Goal: Transaction & Acquisition: Purchase product/service

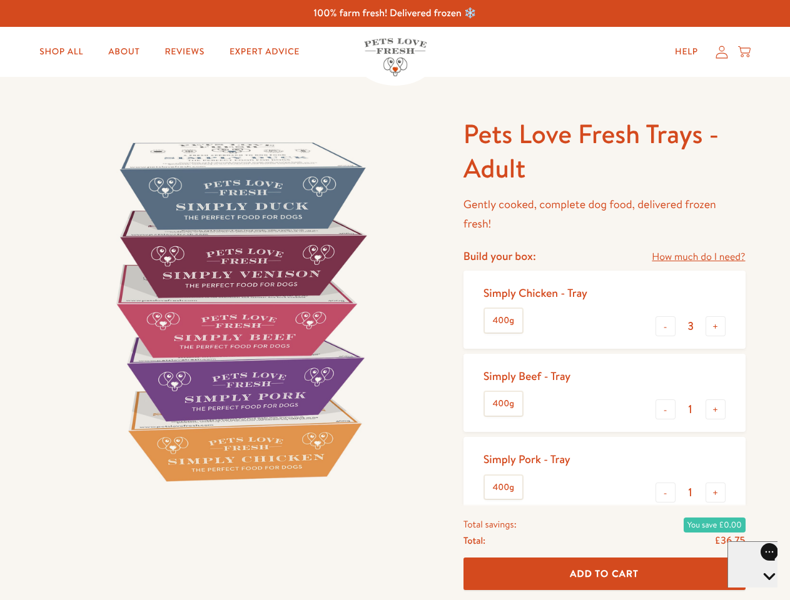
click at [395, 300] on img at bounding box center [239, 311] width 388 height 388
click at [698, 257] on link "How much do I need?" at bounding box center [698, 257] width 93 height 17
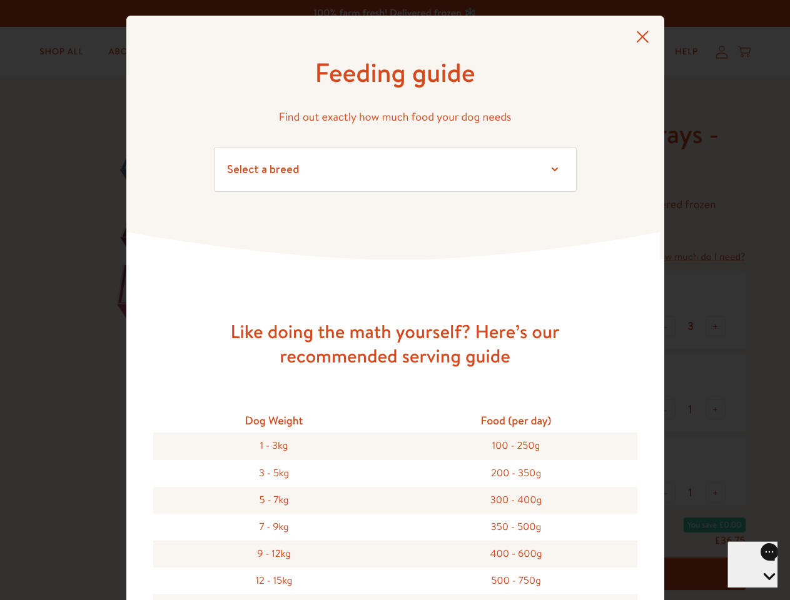
click at [665, 326] on div "Feeding guide Find out exactly how much food your dog needs Select a breed Affe…" at bounding box center [395, 300] width 790 height 600
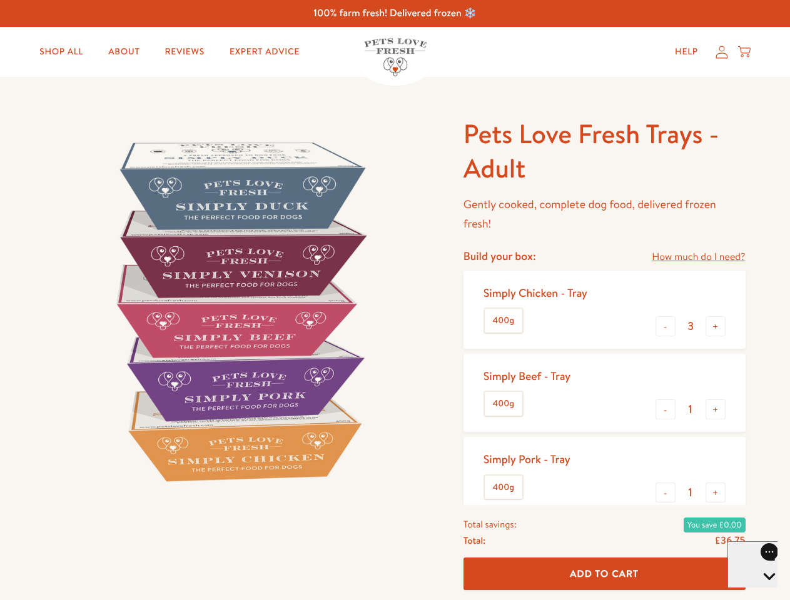
click at [715, 326] on button "+" at bounding box center [715, 326] width 20 height 20
type input "4"
click at [665, 410] on button "-" at bounding box center [665, 410] width 20 height 20
click at [715, 410] on button "+" at bounding box center [715, 410] width 20 height 20
type input "1"
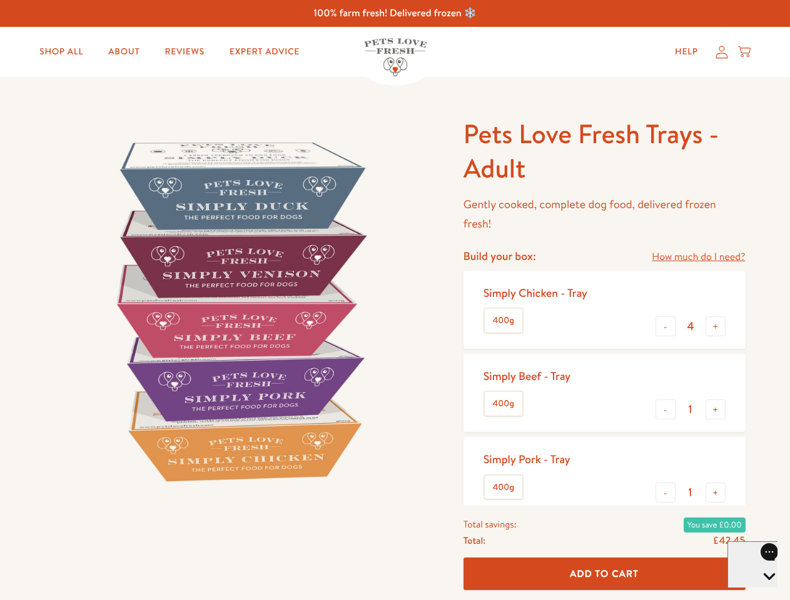
click at [665, 493] on button "-" at bounding box center [665, 493] width 20 height 20
click at [715, 493] on button "+" at bounding box center [715, 493] width 20 height 20
type input "1"
click at [604, 574] on span "Add To Cart" at bounding box center [604, 573] width 69 height 13
click at [763, 592] on icon "Open gorgias live chat" at bounding box center [769, 598] width 12 height 12
